Goal: Complete application form

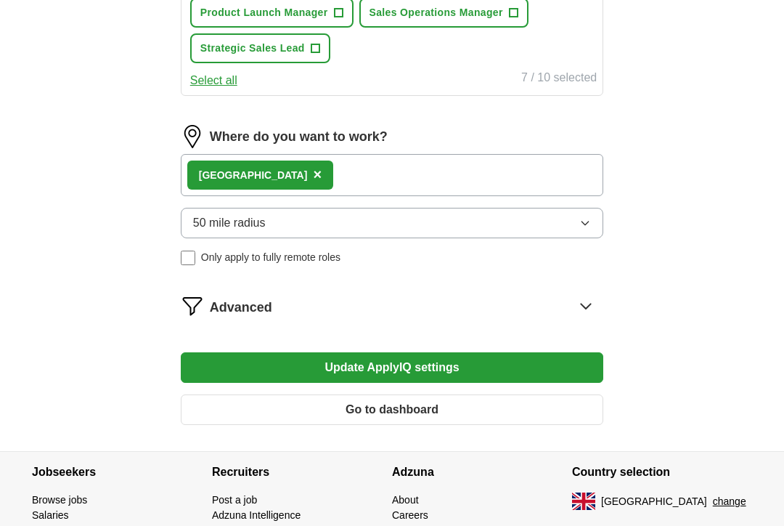
scroll to position [753, 0]
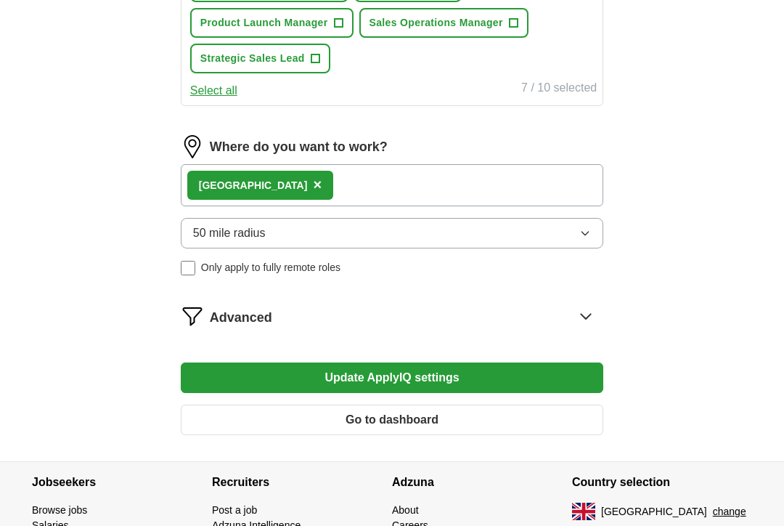
click at [313, 183] on span "×" at bounding box center [317, 184] width 9 height 16
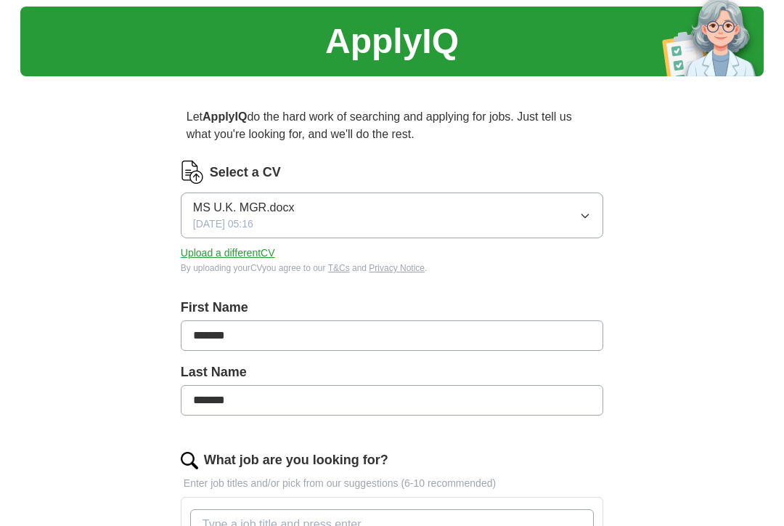
scroll to position [0, 0]
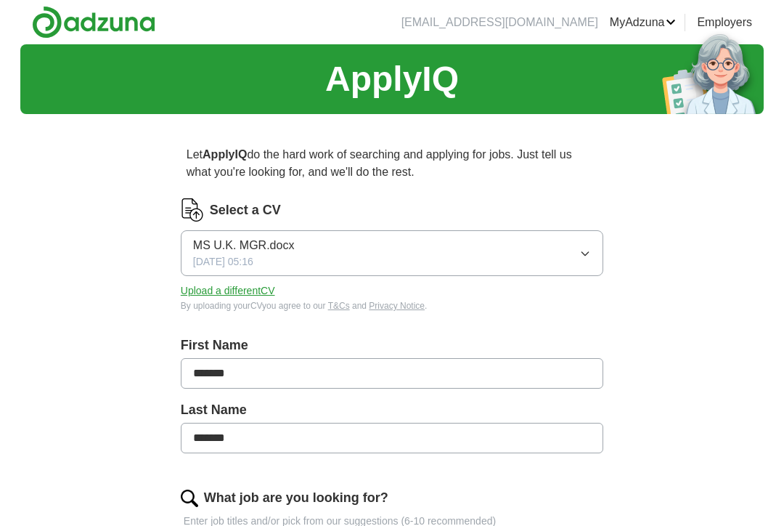
click at [582, 261] on button "MS U.K. MGR.docx [DATE] 05:16" at bounding box center [392, 253] width 423 height 46
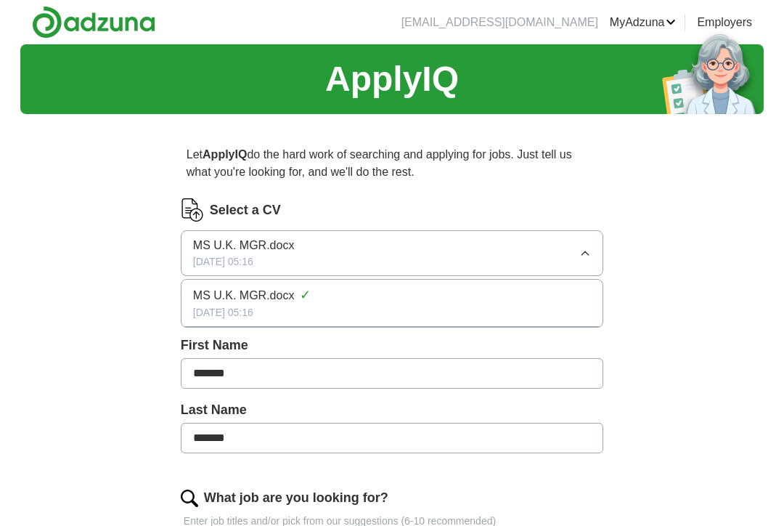
click at [575, 301] on div "MS U.K. MGR.docx ✓" at bounding box center [392, 295] width 398 height 20
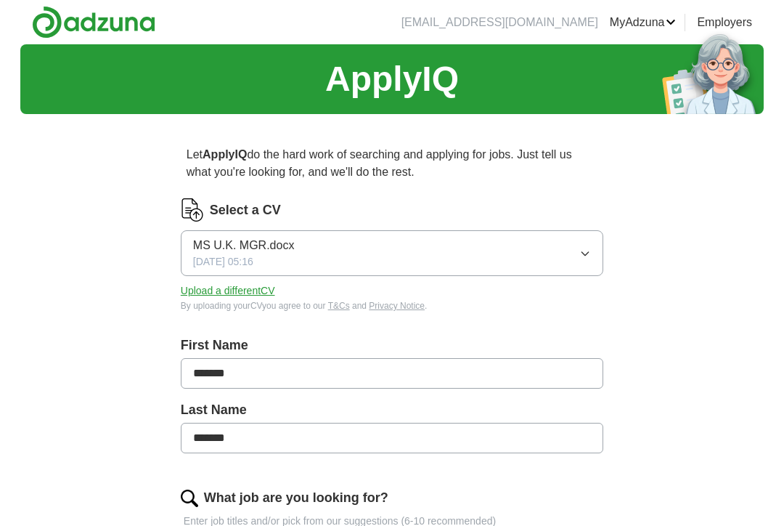
click at [489, 381] on input "******" at bounding box center [392, 373] width 423 height 31
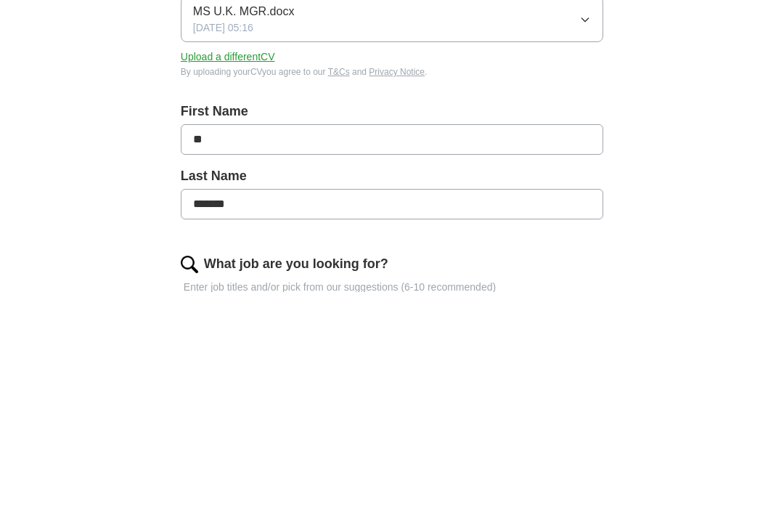
type input "*"
click at [566, 423] on input "*******" at bounding box center [392, 438] width 423 height 31
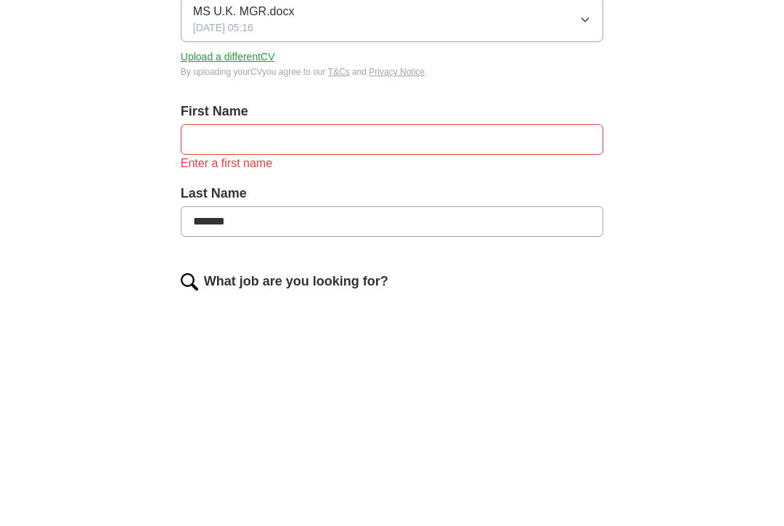
scroll to position [44, 0]
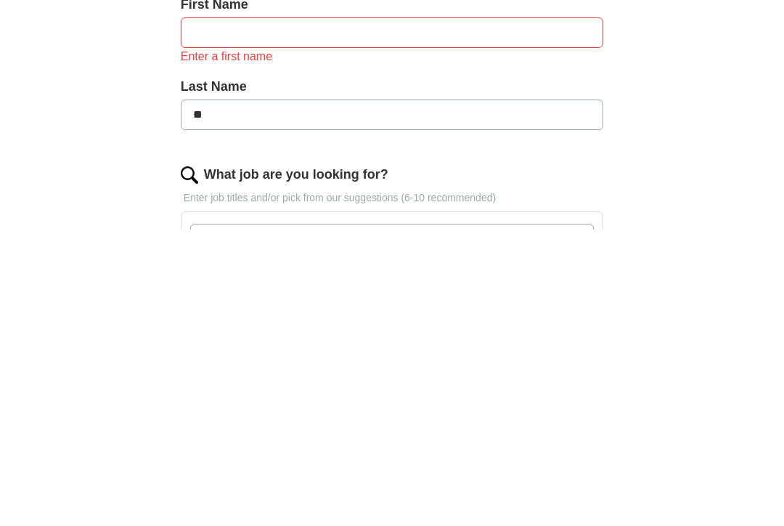
type input "*"
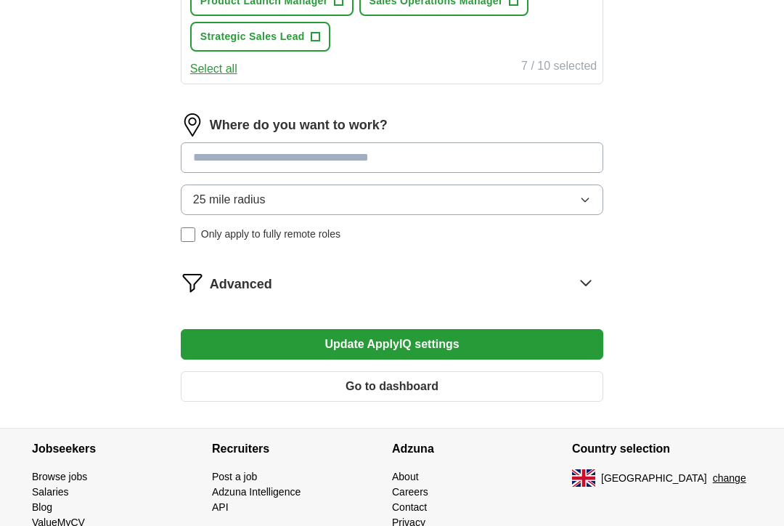
scroll to position [799, 0]
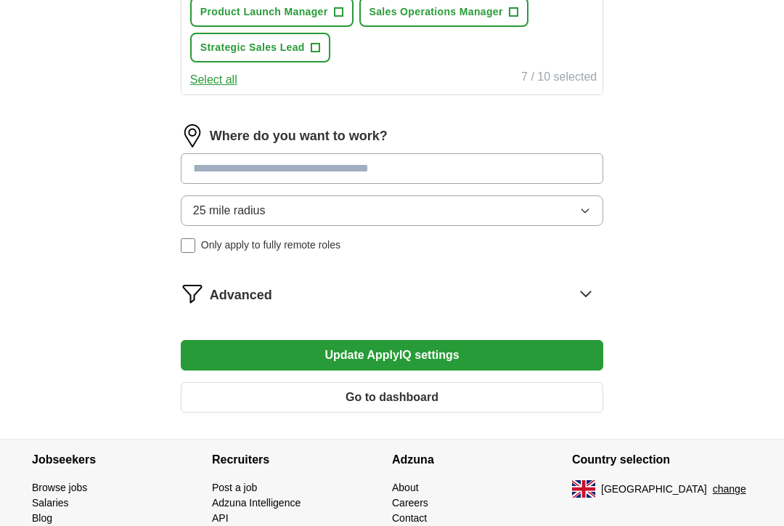
click at [461, 355] on button "Update ApplyIQ settings" at bounding box center [392, 355] width 423 height 31
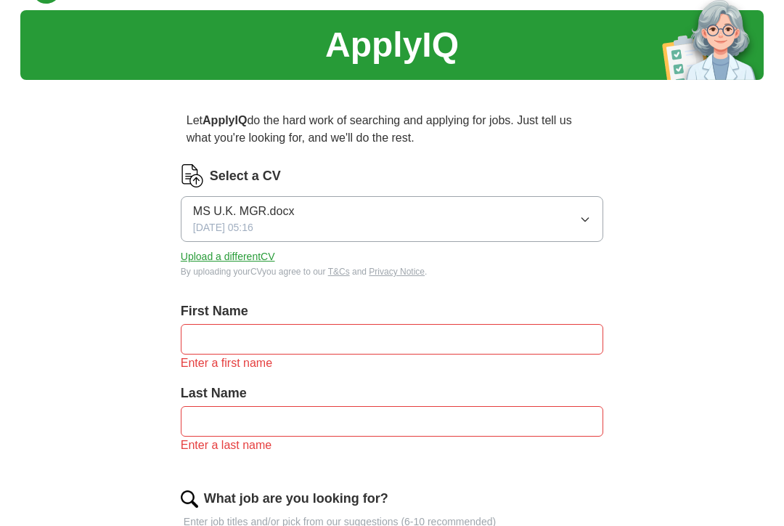
scroll to position [0, 0]
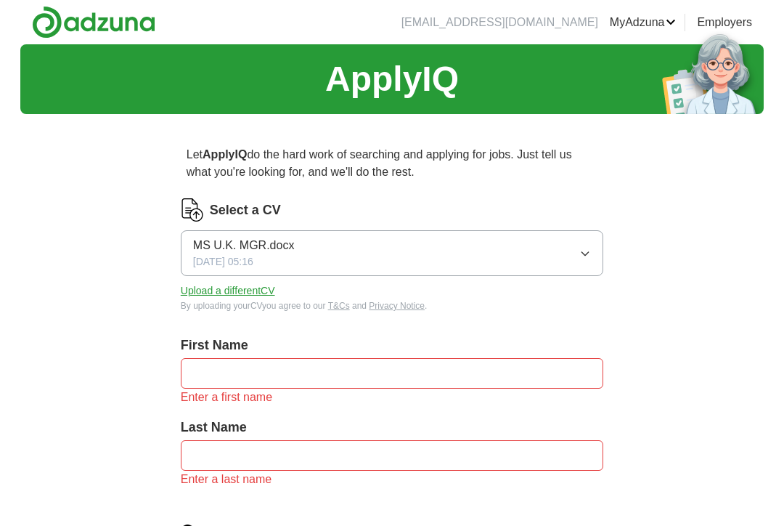
click at [582, 252] on icon "button" at bounding box center [585, 254] width 7 height 4
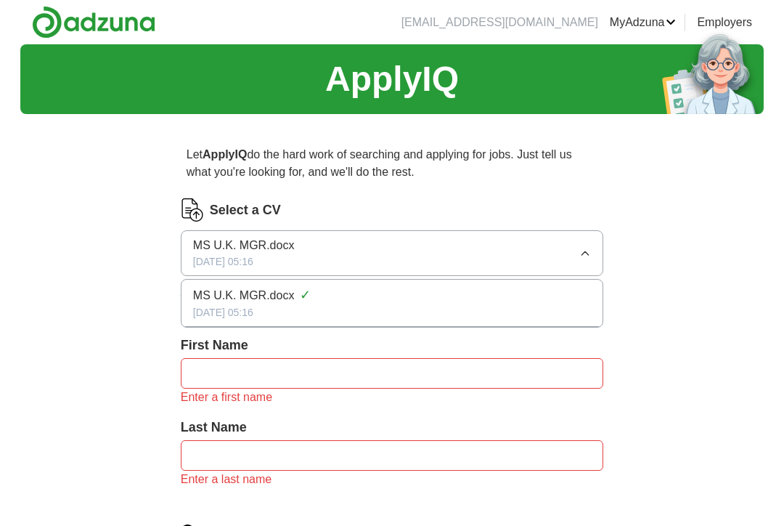
click at [570, 258] on button "MS U.K. MGR.docx [DATE] 05:16" at bounding box center [392, 253] width 423 height 46
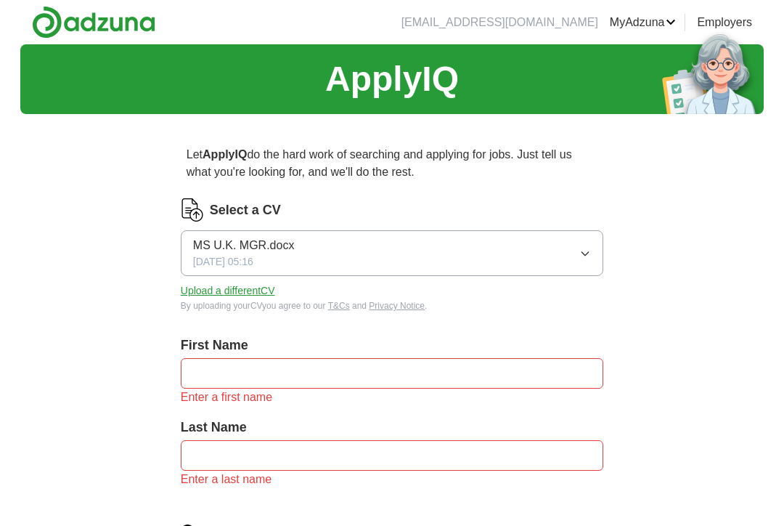
click at [0, 0] on link "CVs" at bounding box center [0, 0] width 0 height 0
